Goal: Find specific page/section: Find specific page/section

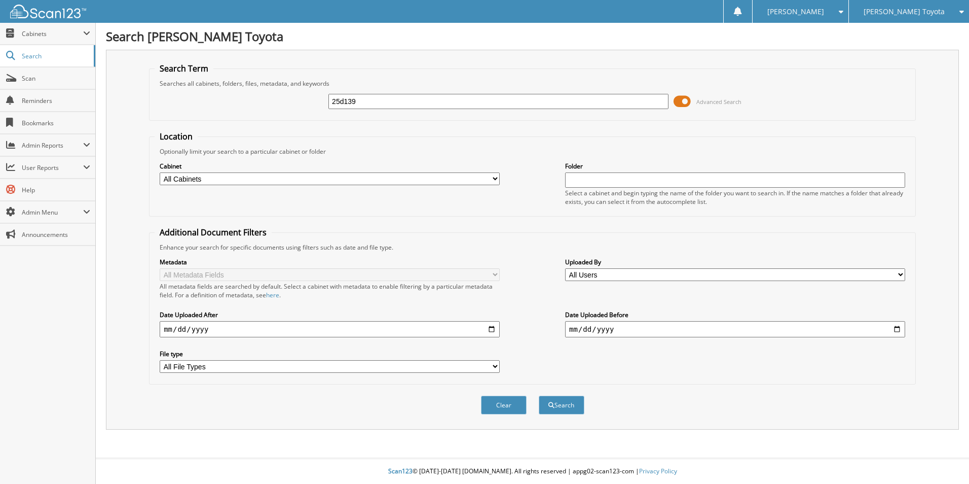
type input "25d139"
click at [539, 395] on button "Search" at bounding box center [562, 404] width 46 height 19
